Goal: Task Accomplishment & Management: Use online tool/utility

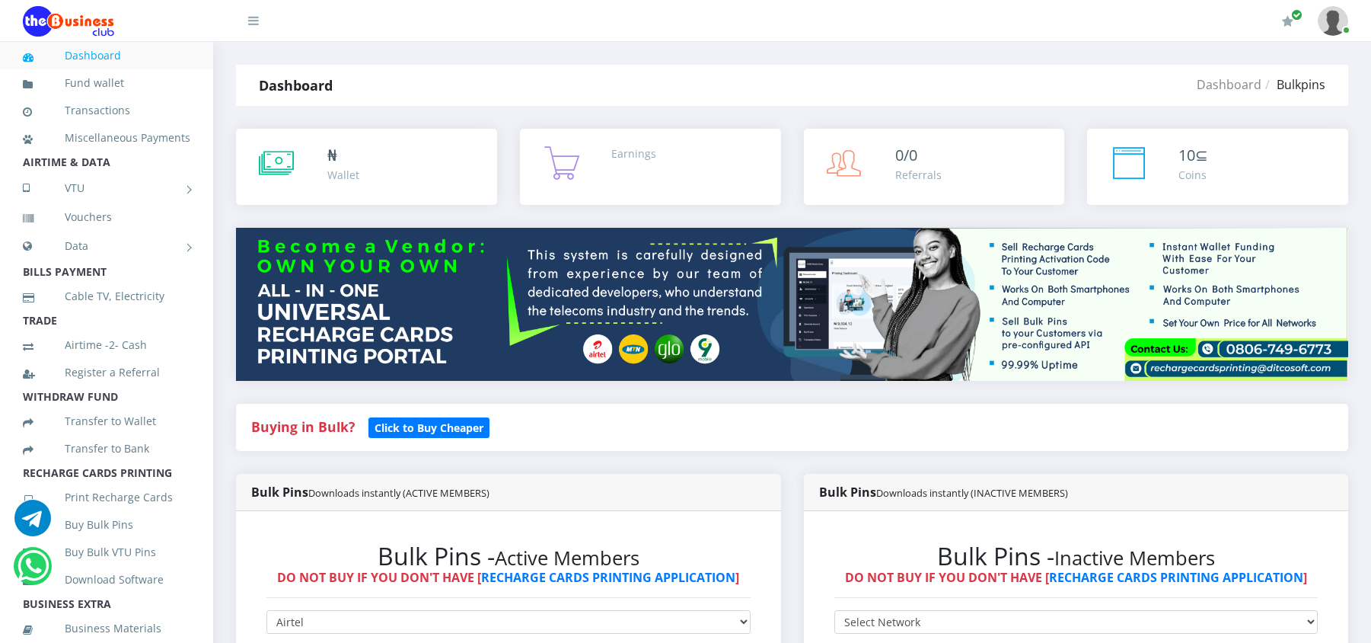
select select "Airtel"
select select "481.85-500"
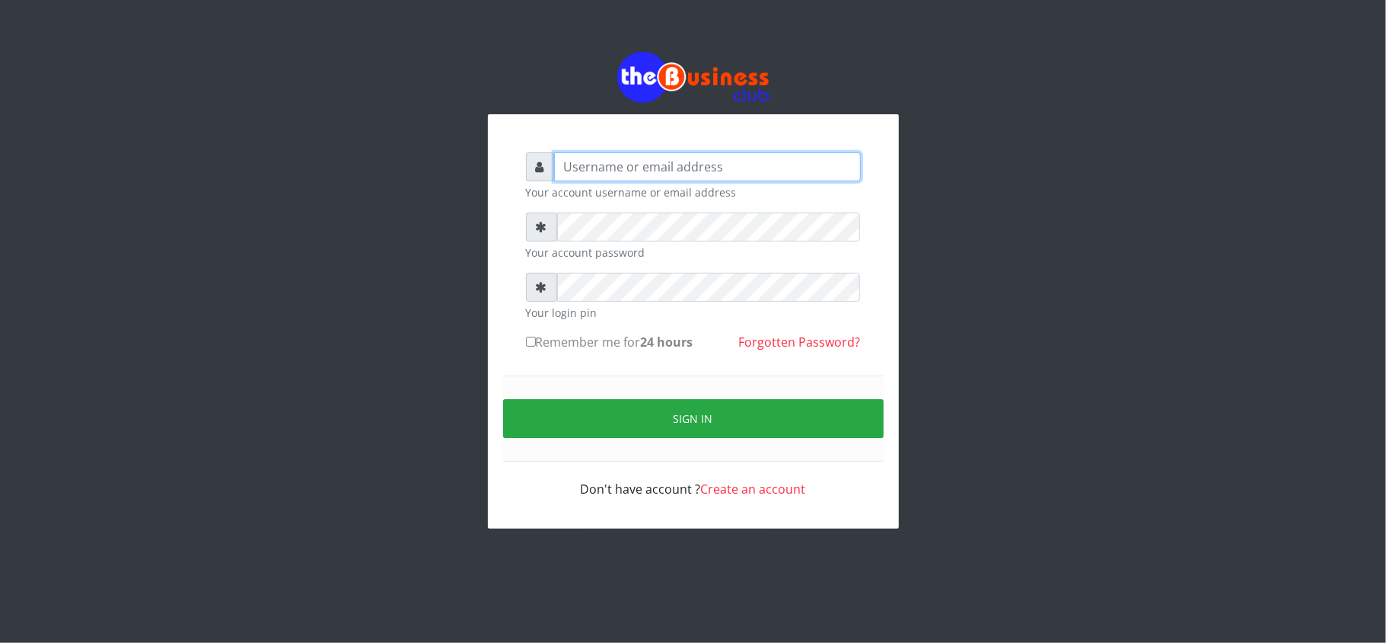
click at [649, 167] on input "text" at bounding box center [707, 166] width 307 height 29
type input "kennyclassy"
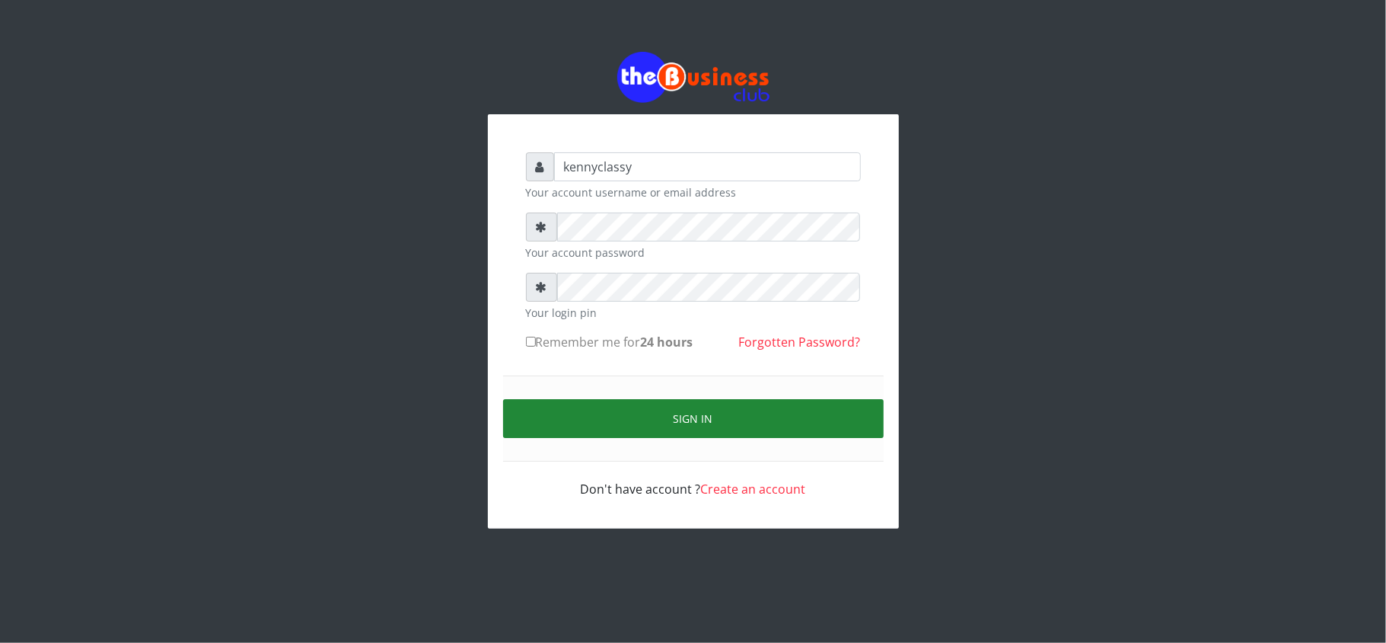
click at [674, 415] on button "Sign in" at bounding box center [693, 418] width 381 height 39
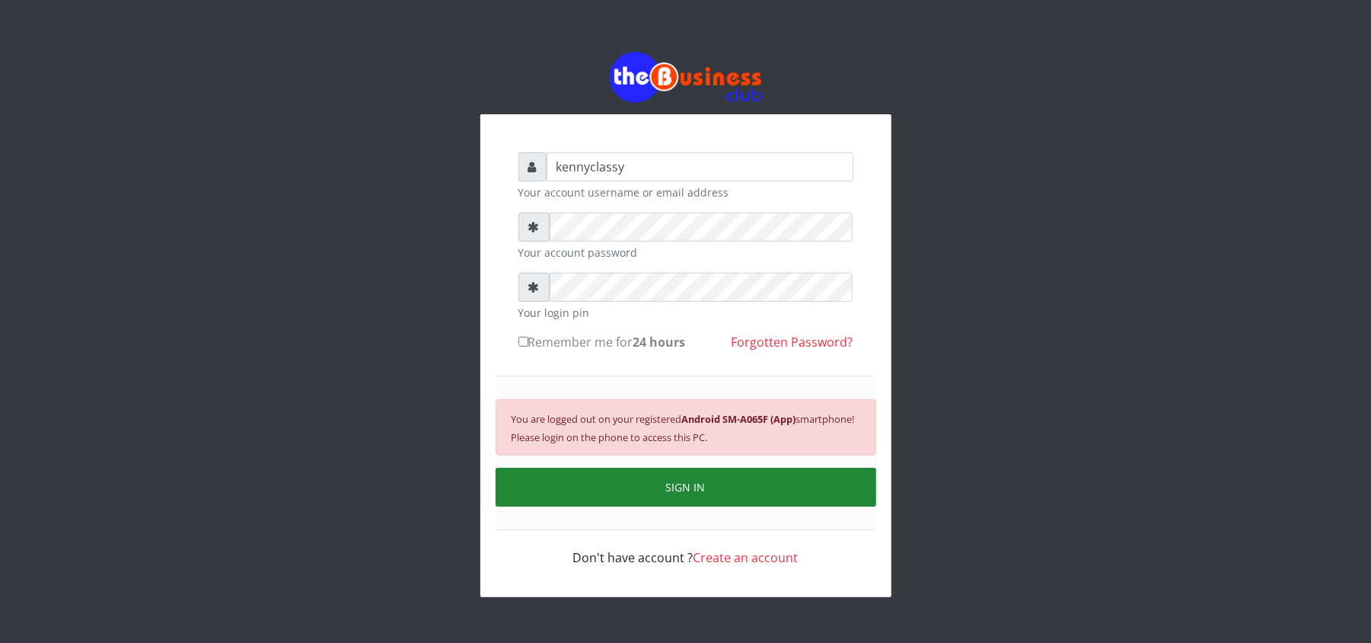
click at [670, 502] on button "SIGN IN" at bounding box center [686, 486] width 381 height 39
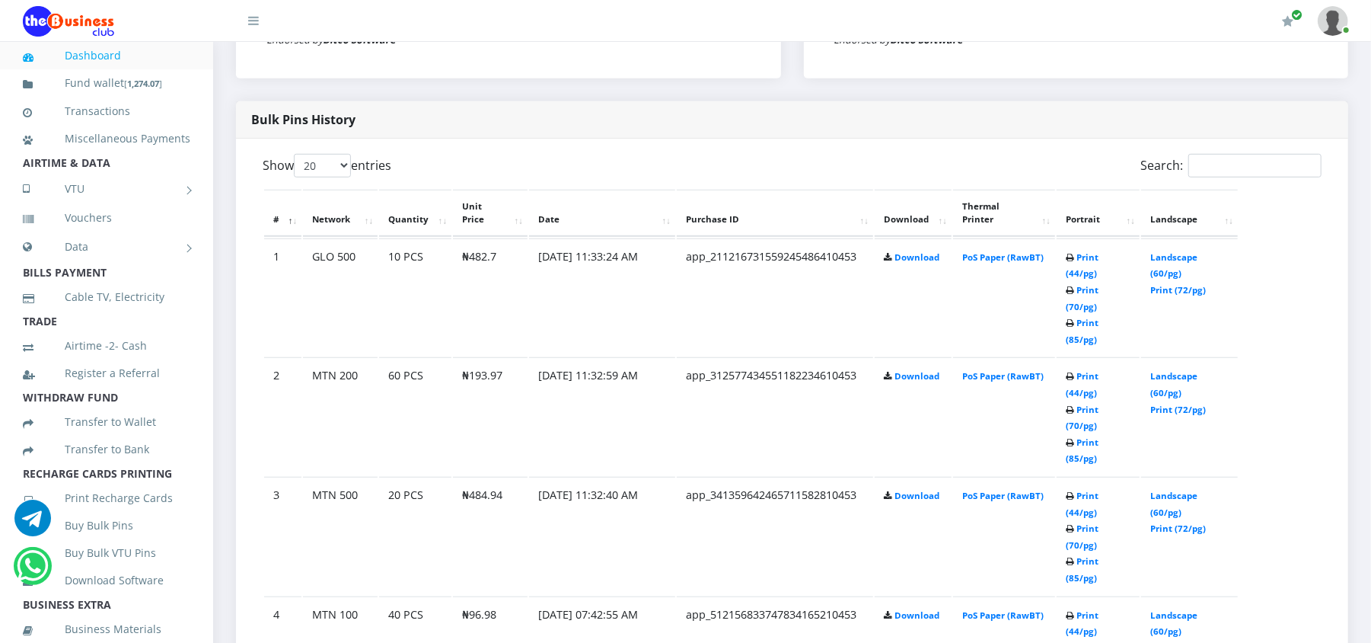
scroll to position [771, 0]
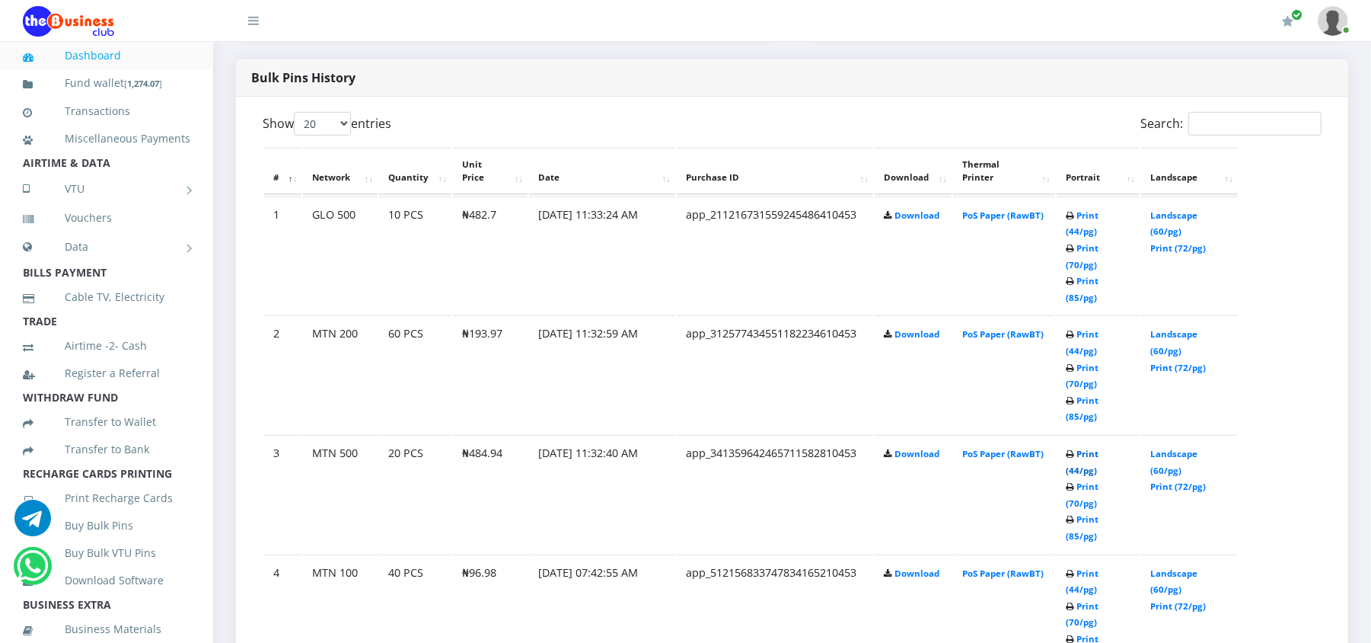
click at [1098, 448] on link "Print (44/pg)" at bounding box center [1082, 462] width 33 height 28
click at [1095, 209] on link "Print (44/pg)" at bounding box center [1082, 223] width 33 height 28
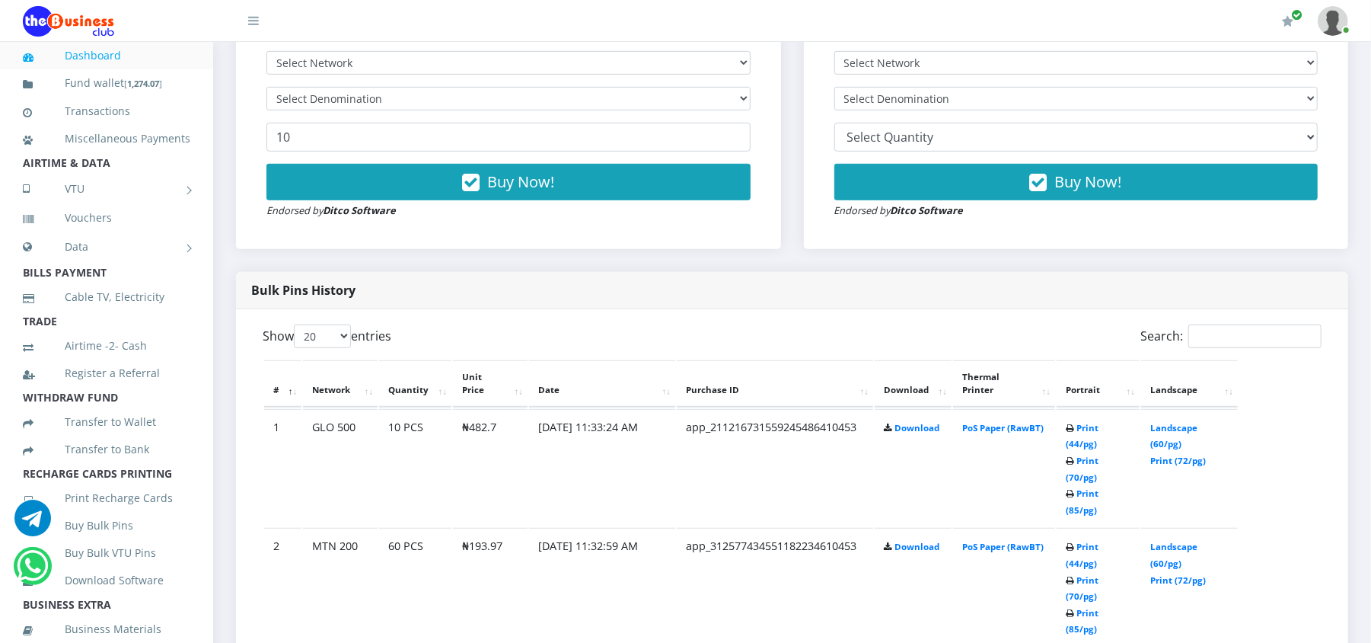
scroll to position [568, 0]
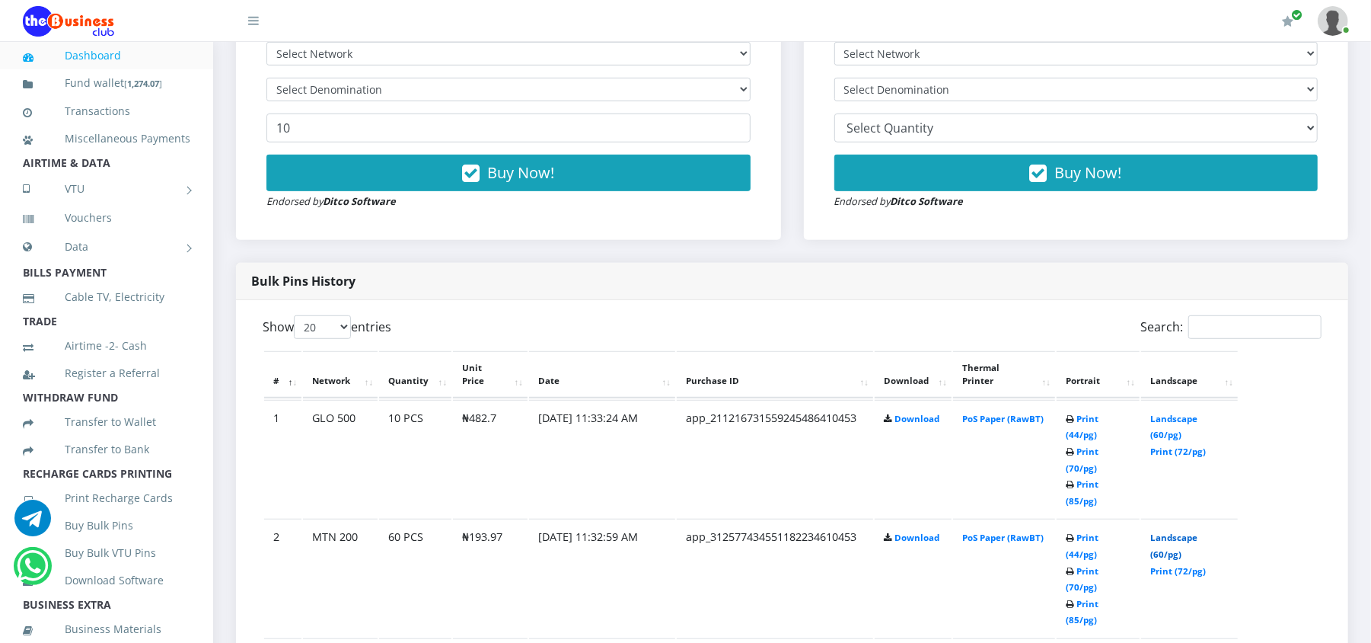
click at [1176, 531] on link "Landscape (60/pg)" at bounding box center [1173, 545] width 47 height 28
